Goal: Task Accomplishment & Management: Manage account settings

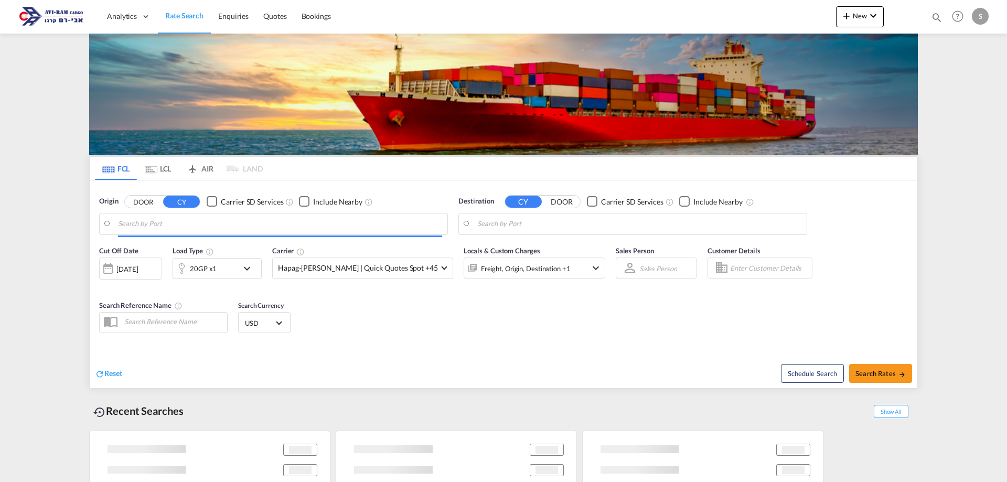
type input "[GEOGRAPHIC_DATA], BEANR"
type input "Ashdod, ILASH"
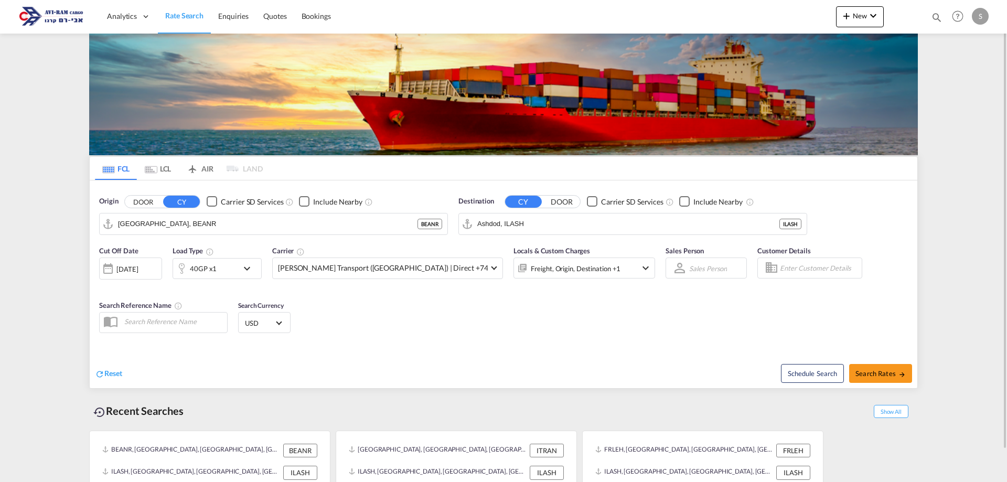
click at [172, 172] on md-tab-item "LCL" at bounding box center [158, 168] width 42 height 23
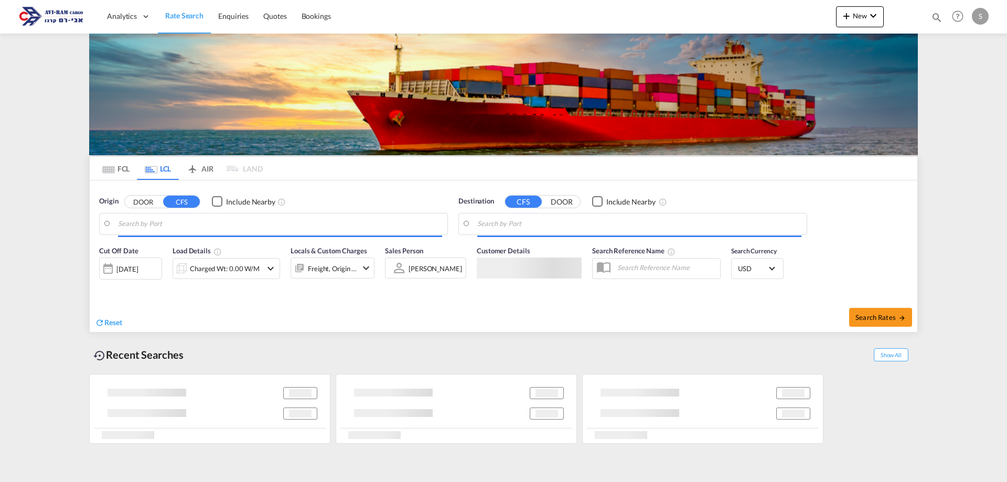
type input "[GEOGRAPHIC_DATA], ITRAN"
type input "Ashdod, ILASH"
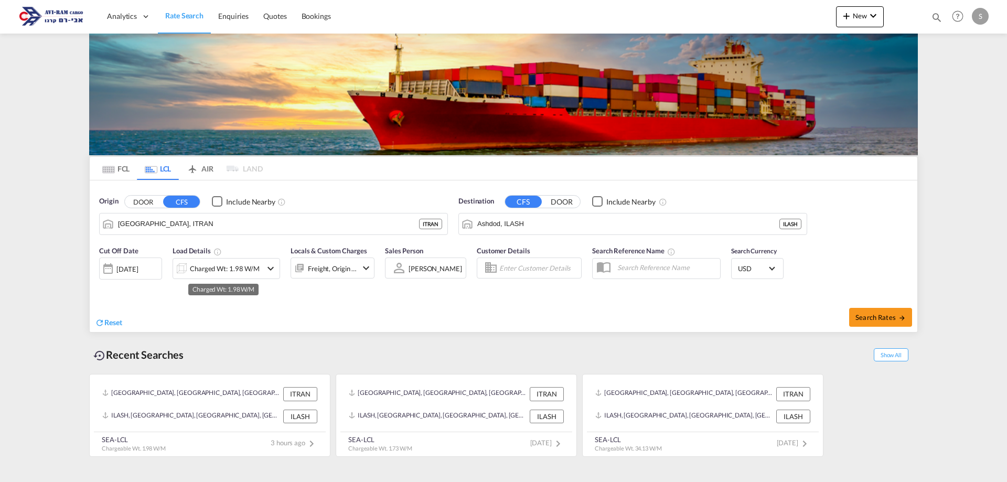
click at [248, 273] on div "Charged Wt: 1.98 W/M" at bounding box center [225, 268] width 70 height 15
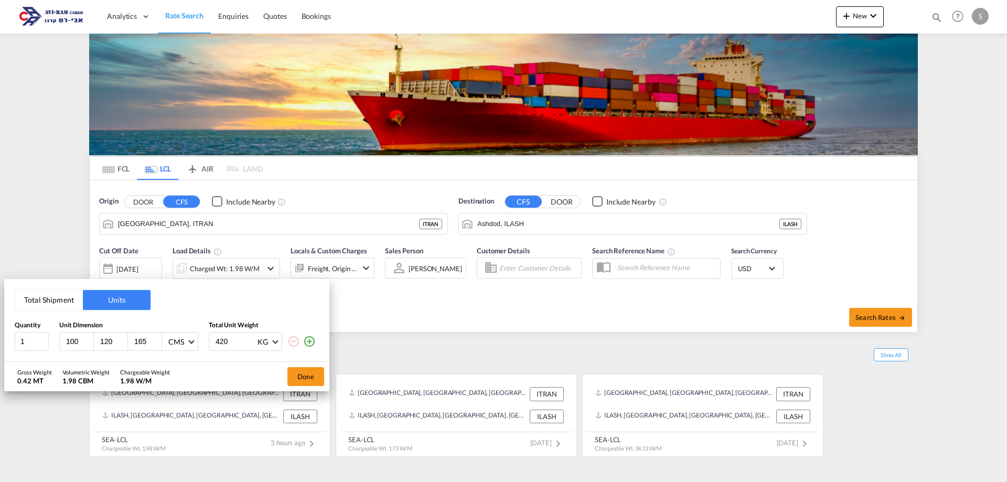
click at [645, 346] on div "Total Shipment Units Quantity Unit Dimension Total Unit Weight 1 100 120 165 CM…" at bounding box center [503, 241] width 1007 height 482
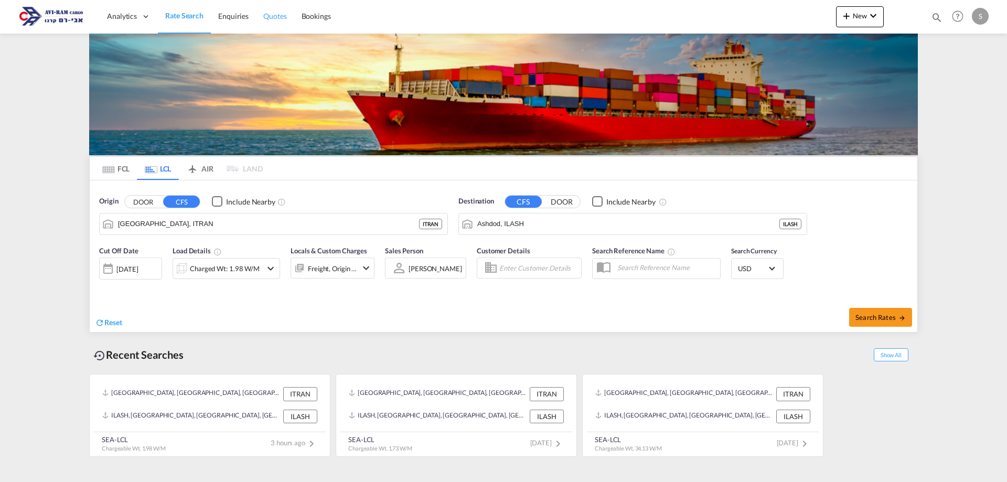
click at [273, 13] on span "Quotes" at bounding box center [274, 16] width 23 height 9
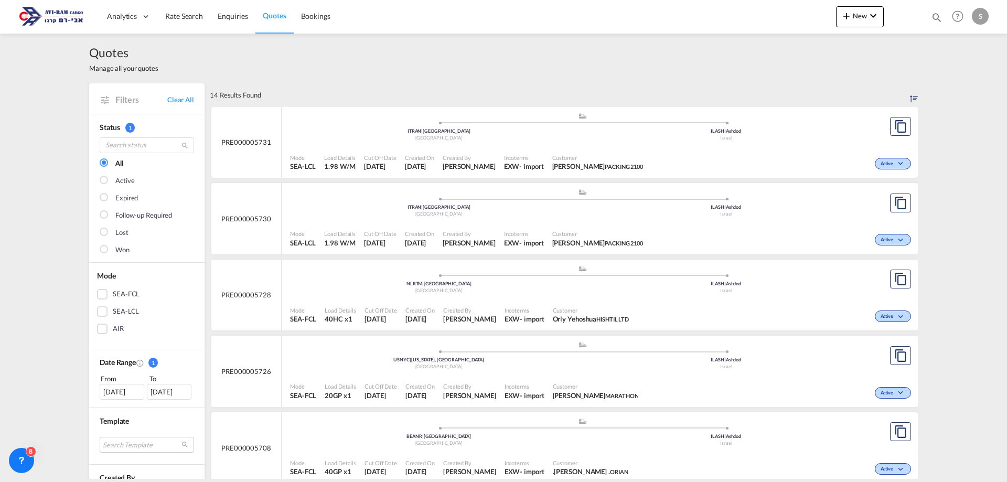
click at [211, 146] on div "PRE000005731" at bounding box center [246, 142] width 70 height 71
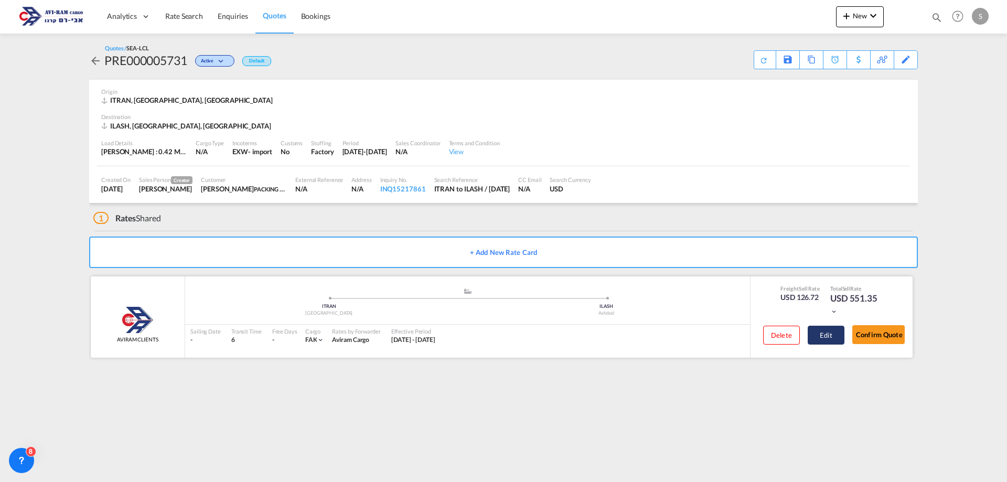
click at [828, 336] on button "Edit" at bounding box center [826, 335] width 37 height 19
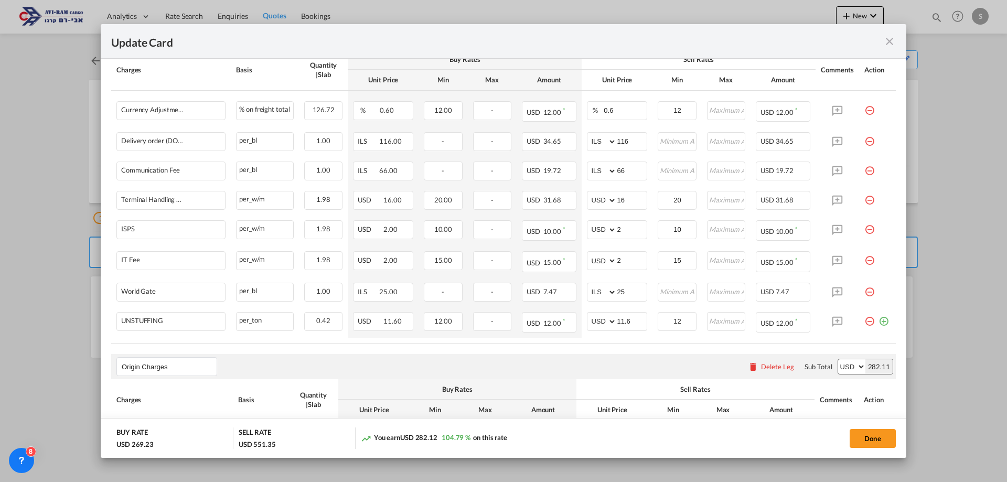
scroll to position [525, 0]
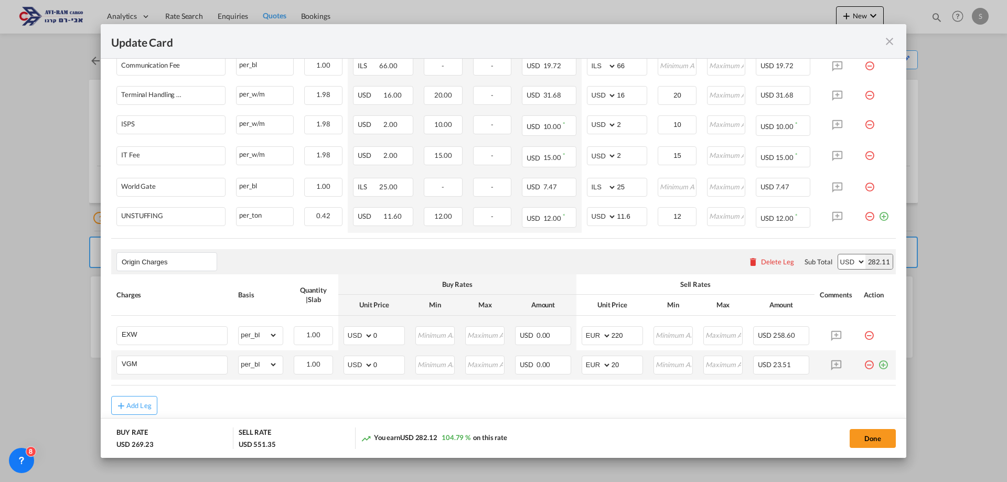
click at [864, 364] on md-icon "icon-minus-circle-outline red-400-fg pt-7" at bounding box center [869, 361] width 10 height 10
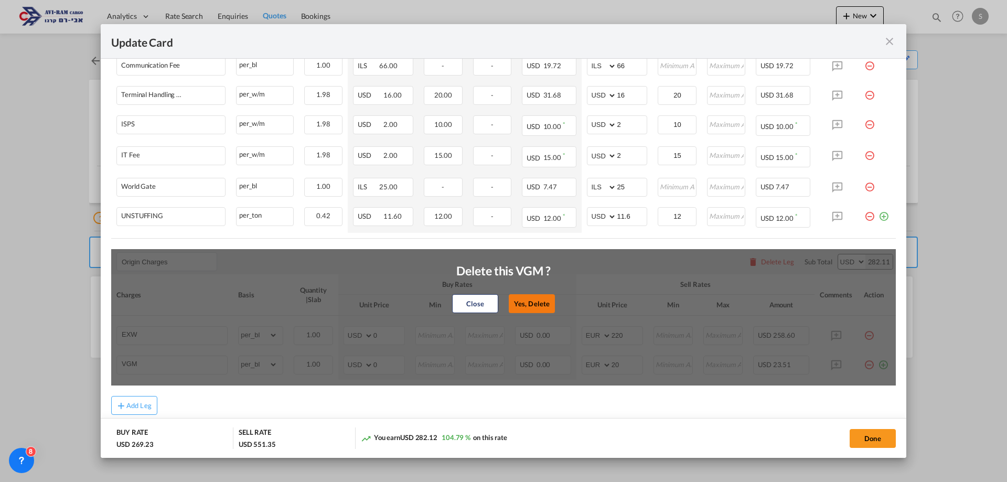
click at [510, 303] on button "Yes, Delete" at bounding box center [532, 303] width 46 height 19
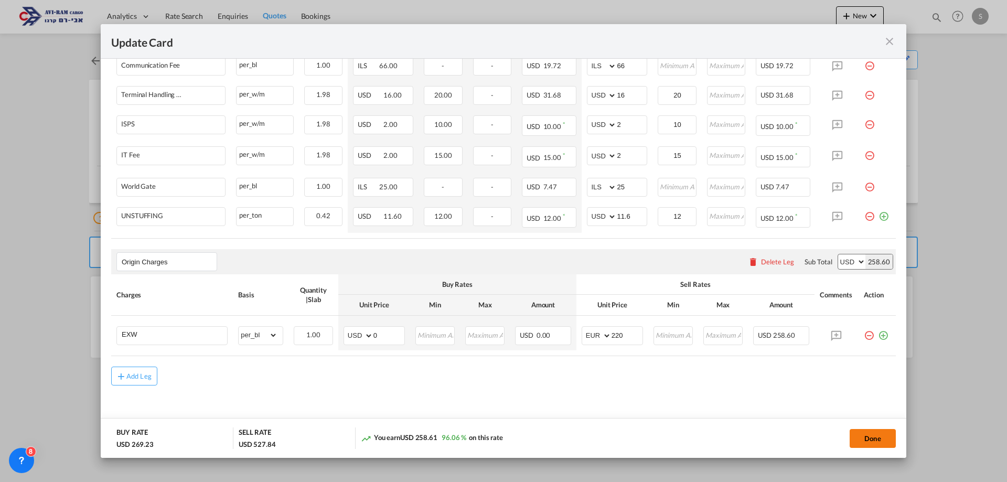
click at [865, 440] on button "Done" at bounding box center [873, 438] width 46 height 19
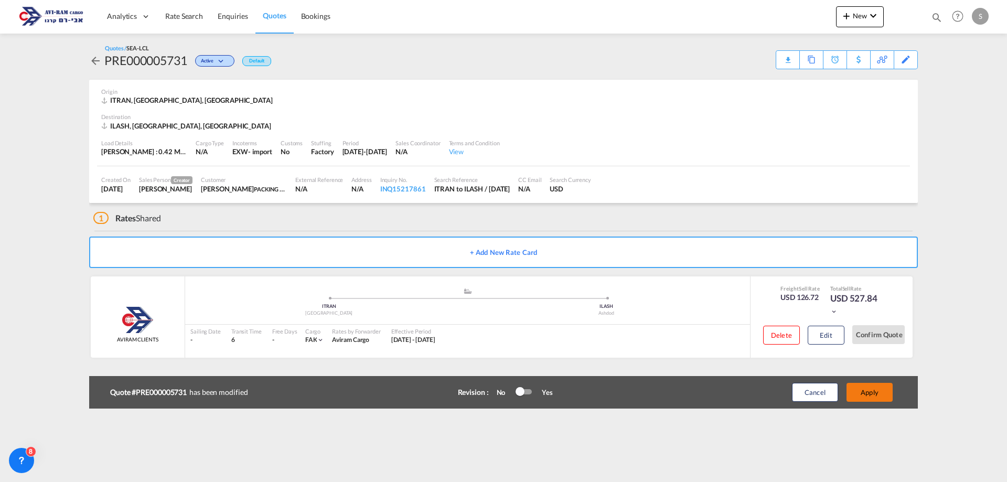
click at [866, 394] on button "Apply" at bounding box center [870, 392] width 46 height 19
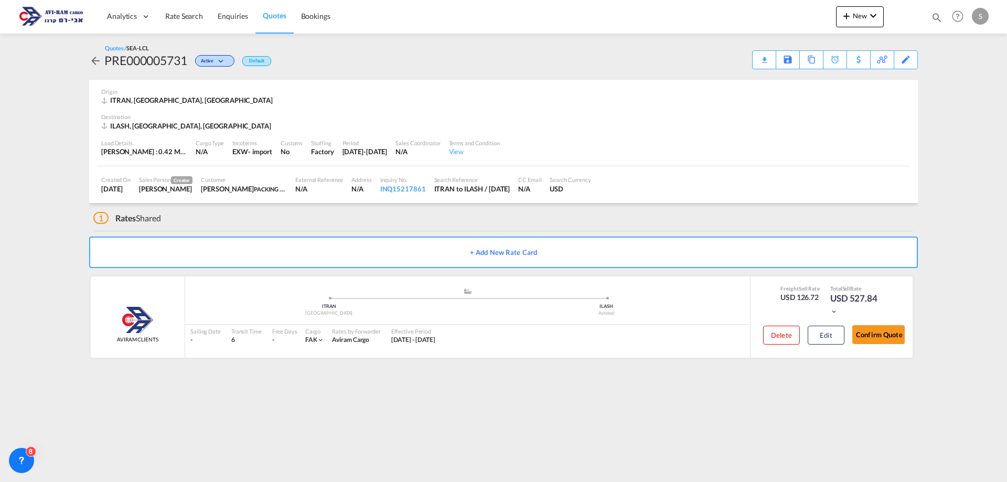
click at [0, 0] on div "Download Quote" at bounding box center [0, 0] width 0 height 0
